Goal: Information Seeking & Learning: Learn about a topic

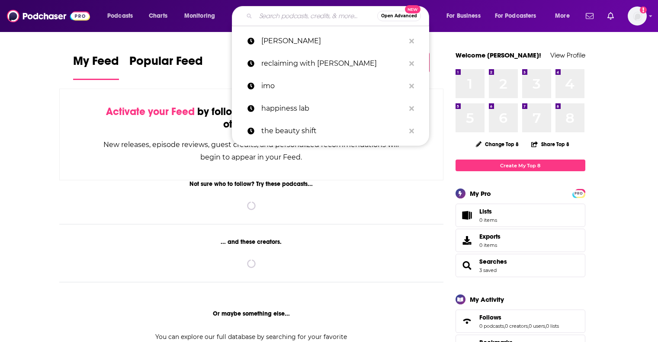
click at [296, 17] on input "Search podcasts, credits, & more..." at bounding box center [317, 16] width 122 height 14
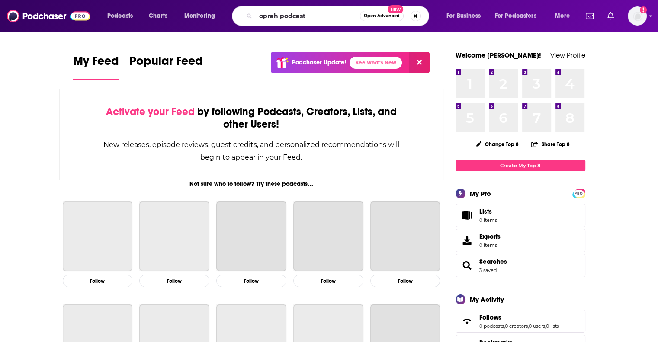
type input "oprah podcast"
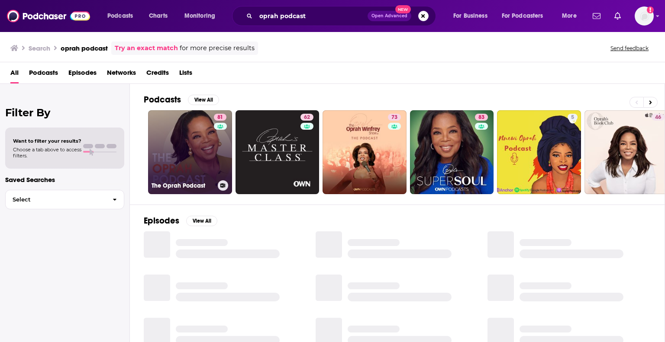
click at [213, 154] on link "81 The Oprah Podcast" at bounding box center [190, 152] width 84 height 84
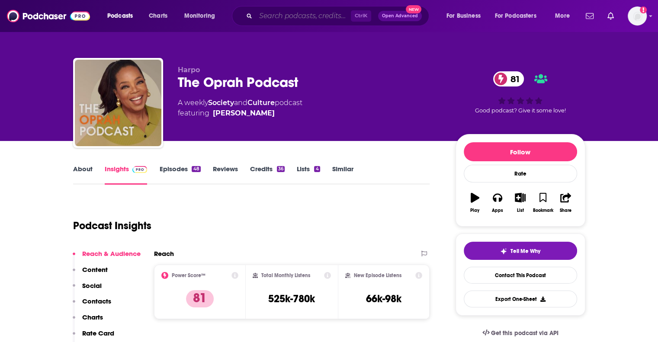
click at [299, 13] on input "Search podcasts, credits, & more..." at bounding box center [303, 16] width 95 height 14
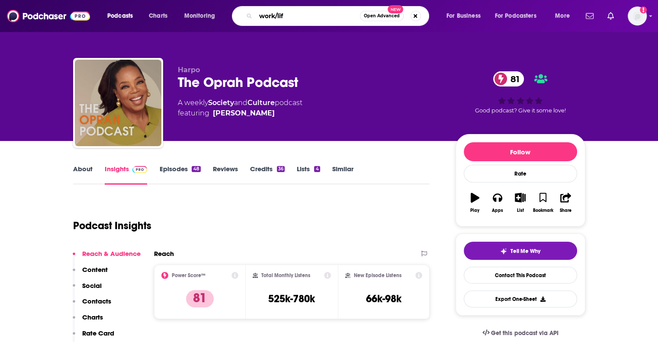
type input "work/life"
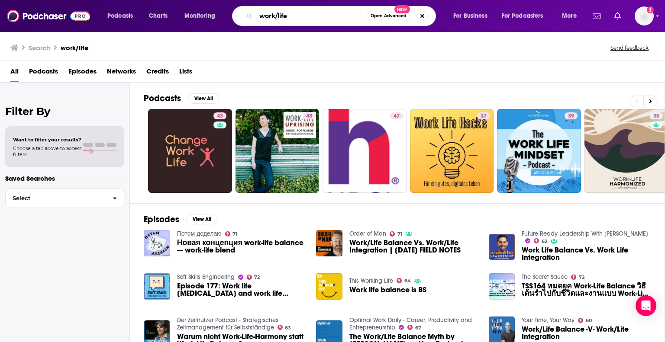
click at [272, 10] on input "work/life" at bounding box center [311, 16] width 111 height 14
click at [305, 23] on div "work/life Open Advanced New" at bounding box center [334, 16] width 204 height 20
click at [305, 15] on input "work/life" at bounding box center [311, 16] width 111 height 14
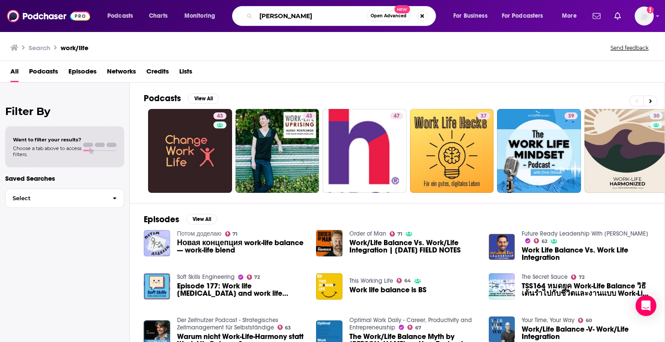
type input "[PERSON_NAME]"
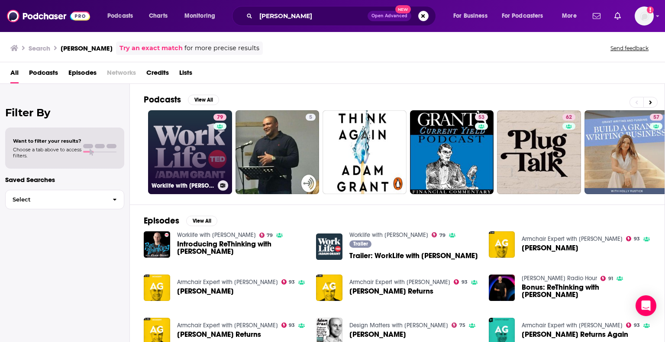
click at [197, 145] on link "79 Worklife with [PERSON_NAME]" at bounding box center [190, 152] width 84 height 84
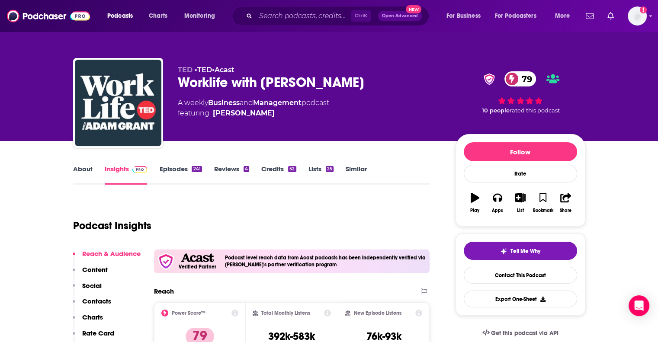
scroll to position [43, 0]
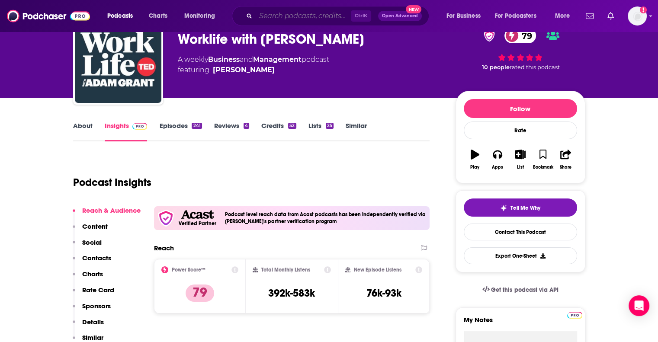
click at [311, 16] on input "Search podcasts, credits, & more..." at bounding box center [303, 16] width 95 height 14
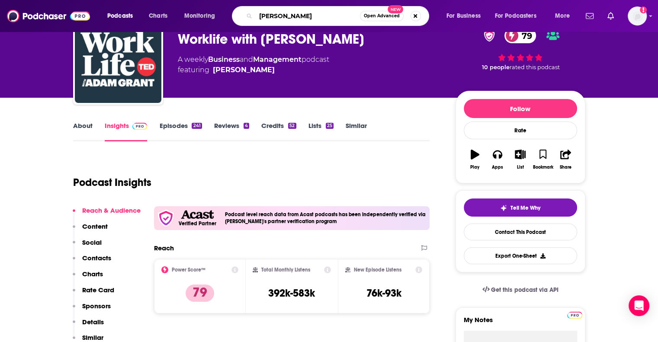
type input "[PERSON_NAME]"
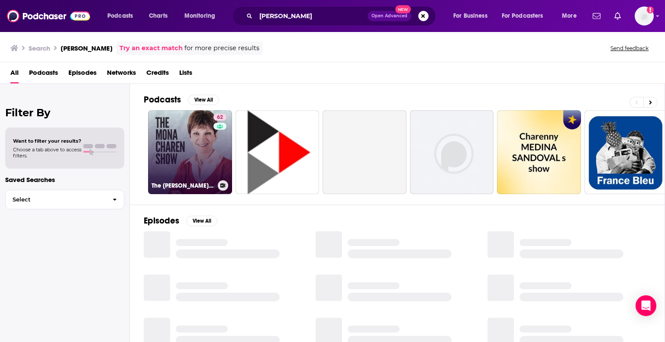
click at [206, 153] on link "62 The [PERSON_NAME] Show" at bounding box center [190, 152] width 84 height 84
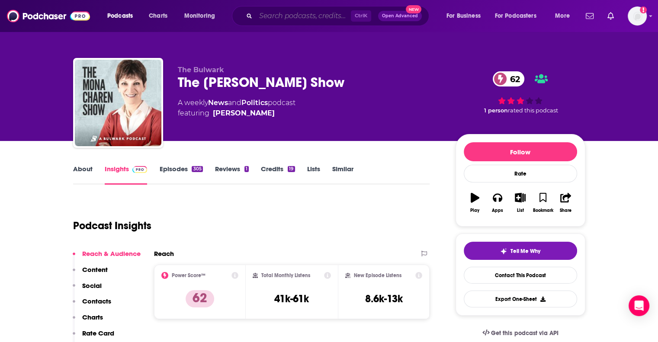
click at [319, 13] on input "Search podcasts, credits, & more..." at bounding box center [303, 16] width 95 height 14
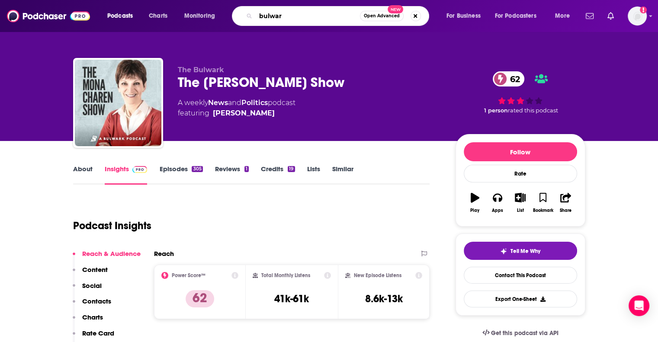
type input "bulwark"
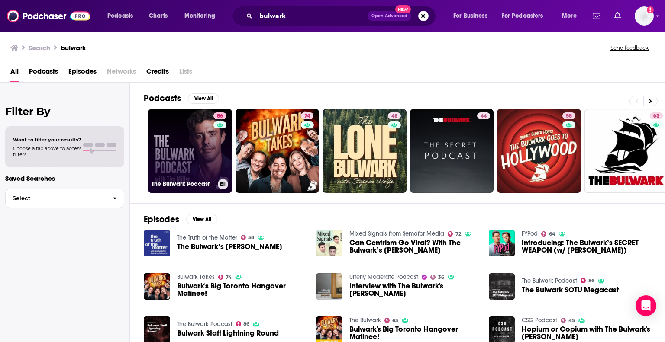
click at [193, 147] on link "86 The Bulwark Podcast" at bounding box center [190, 151] width 84 height 84
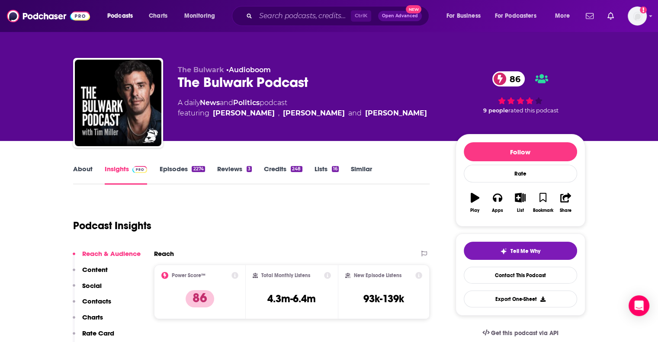
scroll to position [43, 0]
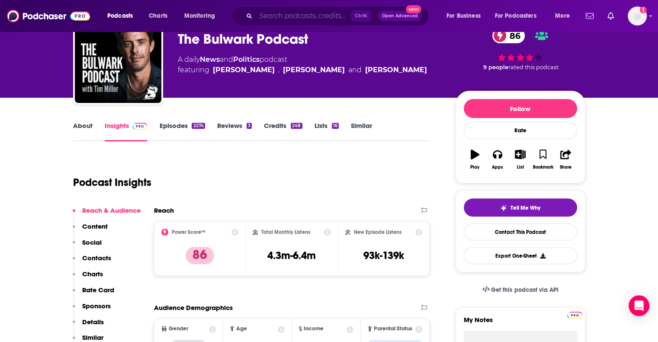
drag, startPoint x: 333, startPoint y: 16, endPoint x: 349, endPoint y: 5, distance: 19.8
click at [333, 16] on input "Search podcasts, credits, & more..." at bounding box center [303, 16] width 95 height 14
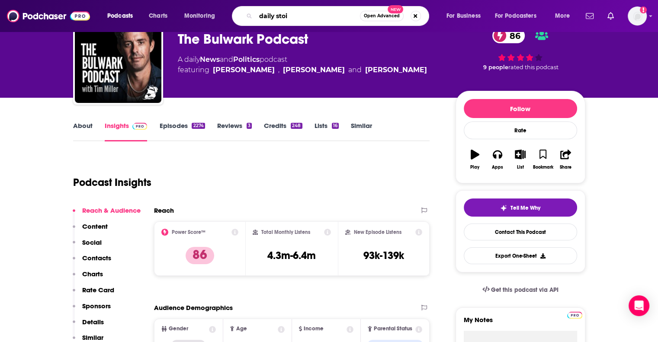
type input "daily stoic"
